Goal: Task Accomplishment & Management: Manage account settings

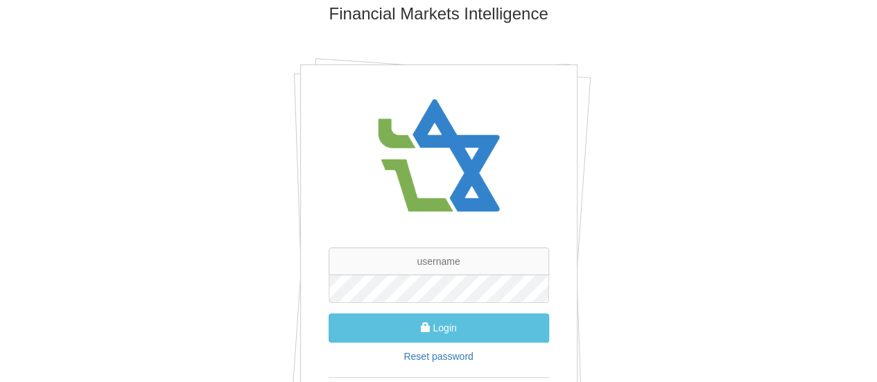
scroll to position [69, 0]
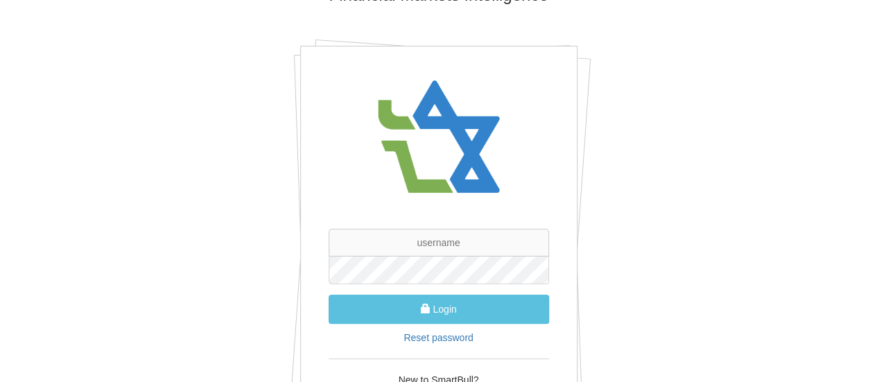
click at [588, 243] on div "SmartBull Insights Financial Markets Intelligence Login Reset password New to S…" at bounding box center [438, 210] width 811 height 559
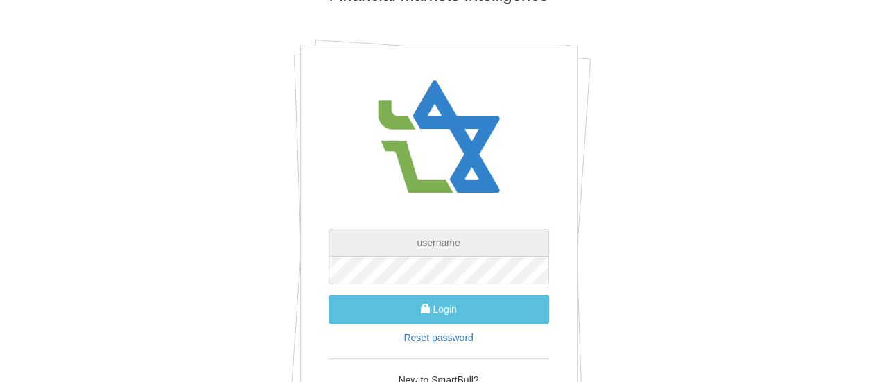
click at [483, 242] on input "text" at bounding box center [439, 243] width 220 height 28
type input "[EMAIL_ADDRESS][DOMAIN_NAME]"
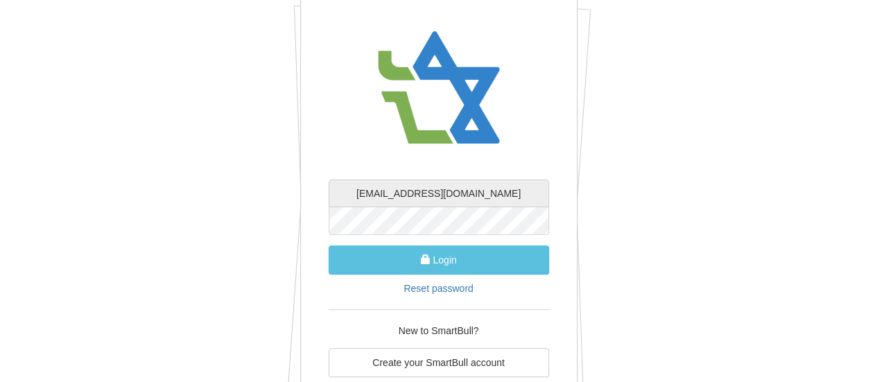
scroll to position [139, 0]
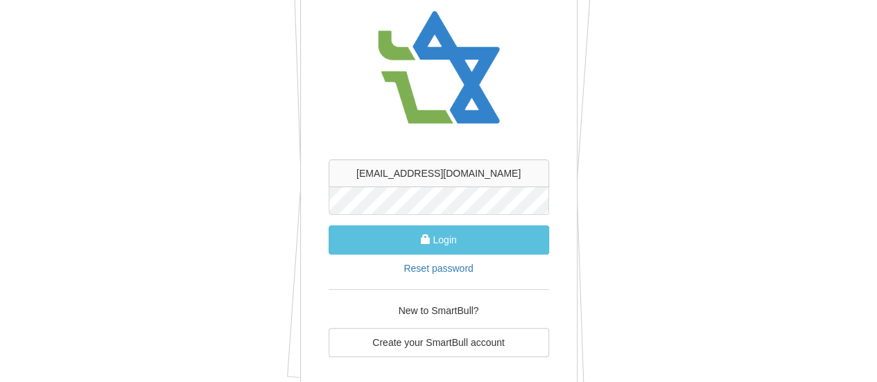
click at [329, 225] on button "Login" at bounding box center [439, 239] width 220 height 29
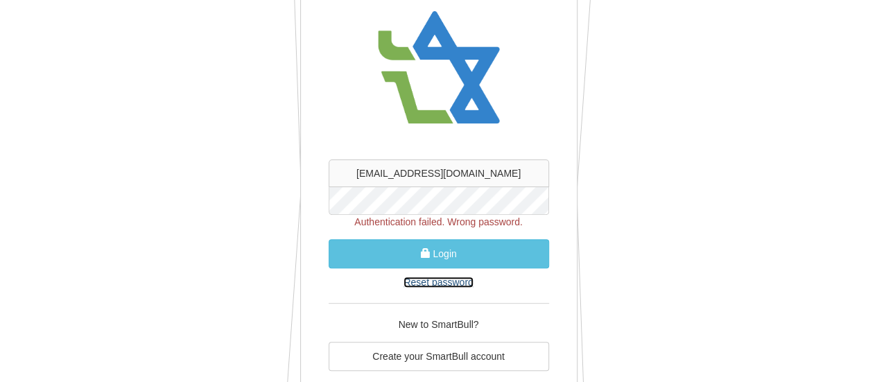
click at [442, 283] on link "Reset password" at bounding box center [437, 282] width 69 height 11
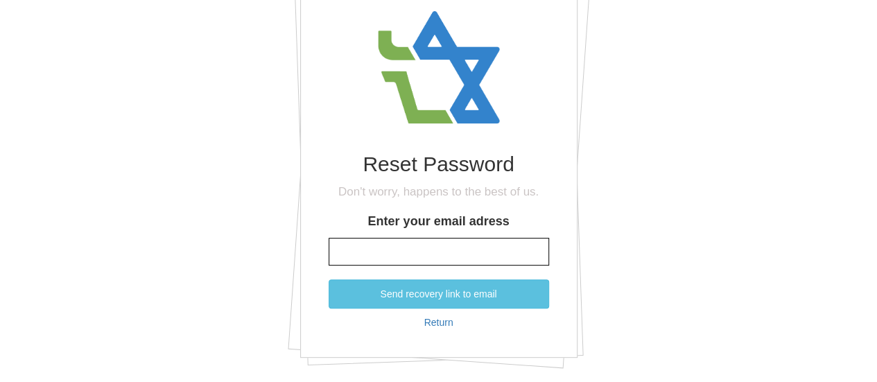
click at [457, 246] on input "Enter your email adress" at bounding box center [439, 252] width 220 height 28
type input "[EMAIL_ADDRESS][DOMAIN_NAME]"
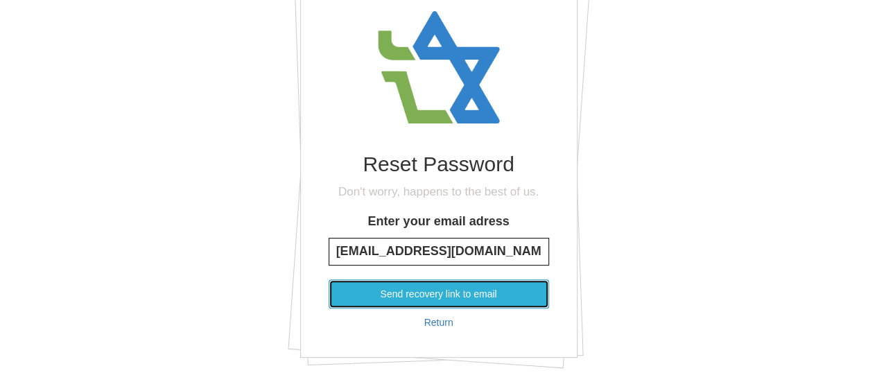
click at [426, 287] on button "Send recovery link to email" at bounding box center [439, 293] width 220 height 29
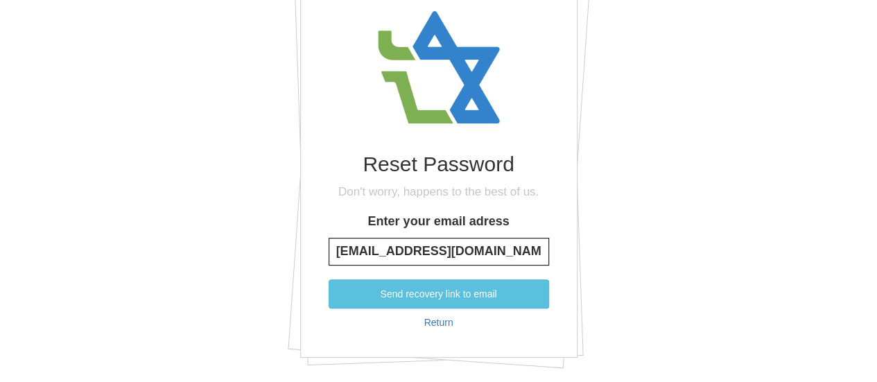
scroll to position [83, 0]
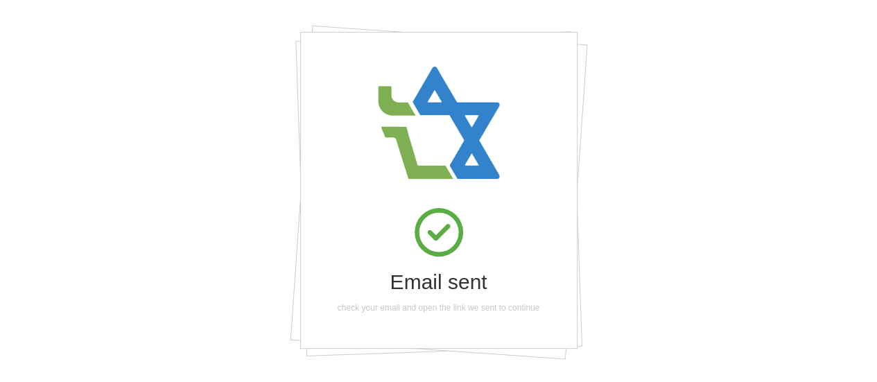
click at [482, 247] on div "Email sent check your email and open the link we sent to continue" at bounding box center [439, 253] width 220 height 119
